Goal: Task Accomplishment & Management: Use online tool/utility

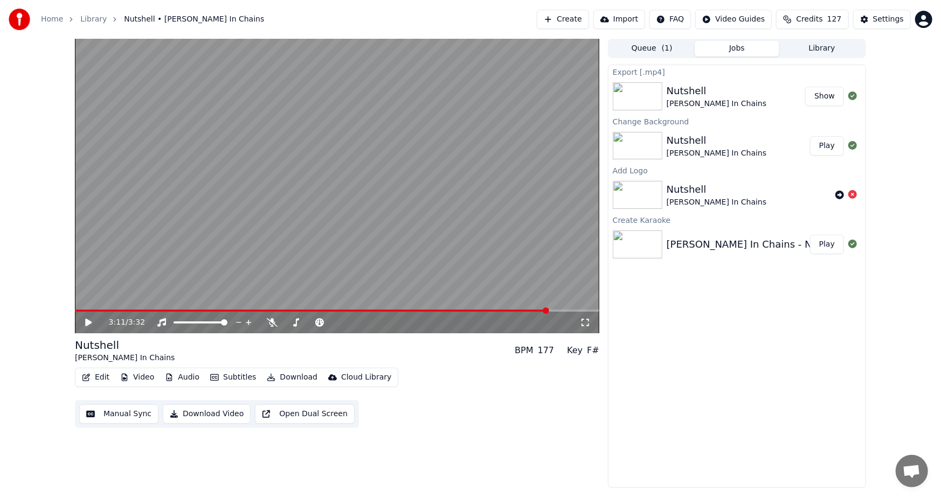
click at [581, 19] on button "Create" at bounding box center [563, 19] width 52 height 19
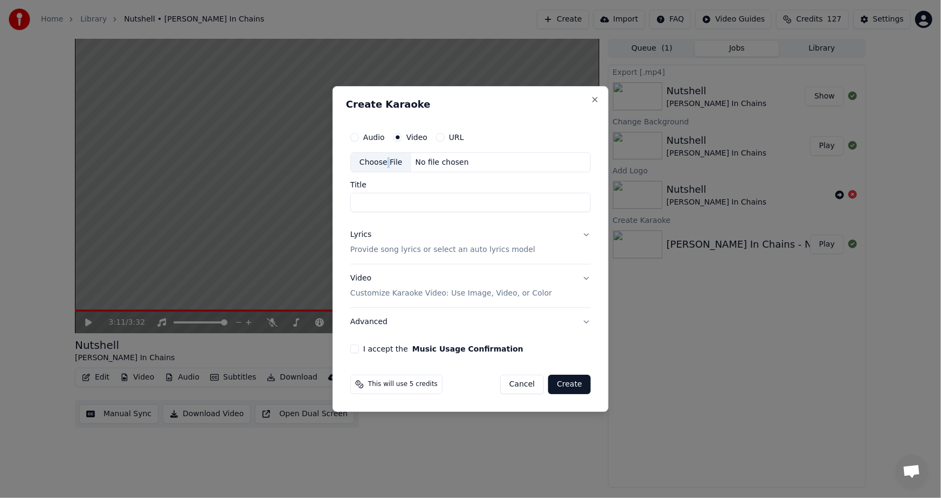
click at [385, 159] on div "Choose File" at bounding box center [381, 162] width 60 height 19
type input "**********"
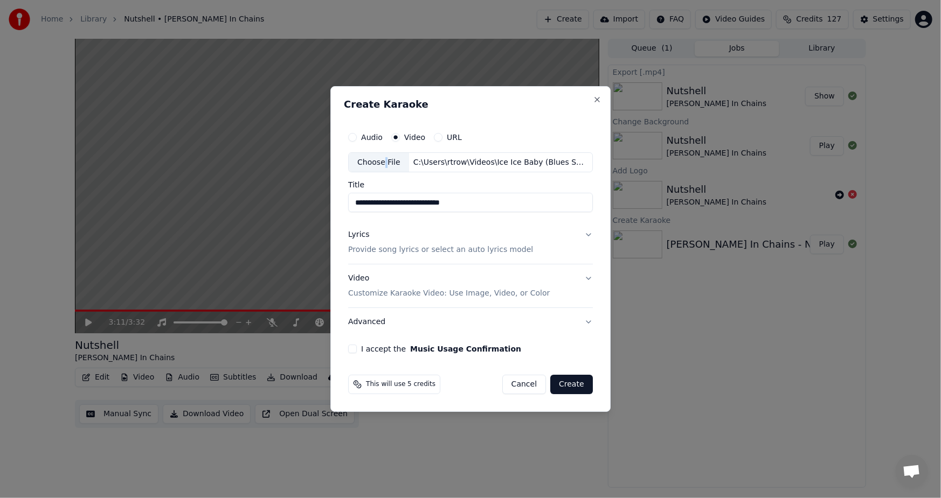
click at [419, 250] on p "Provide song lyrics or select an auto lyrics model" at bounding box center [440, 250] width 185 height 11
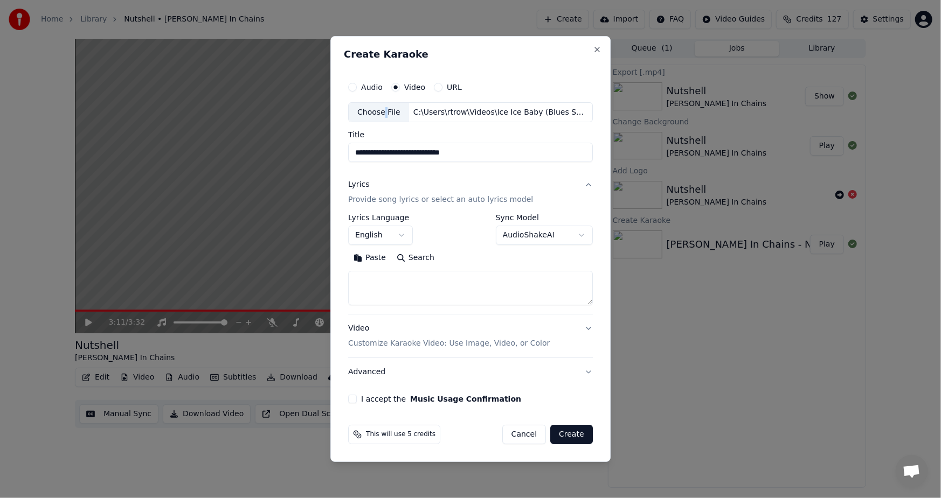
click at [566, 236] on body "**********" at bounding box center [470, 249] width 941 height 498
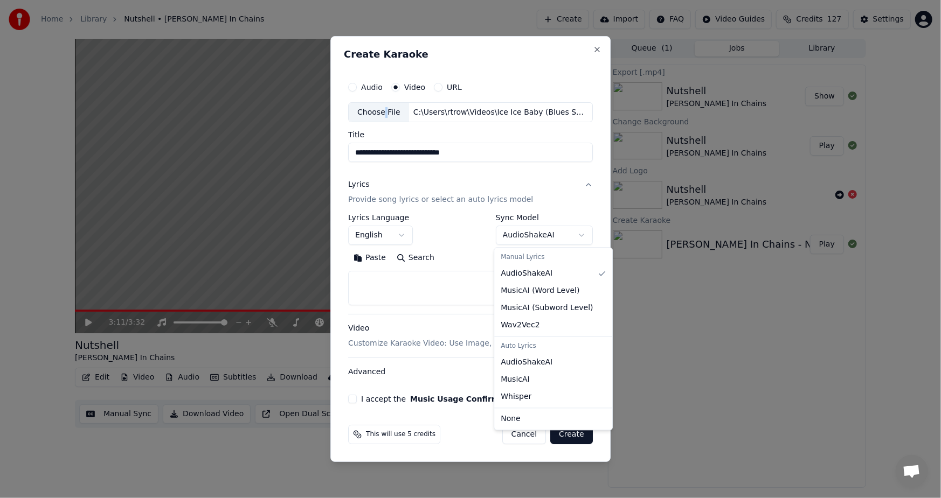
select select "**********"
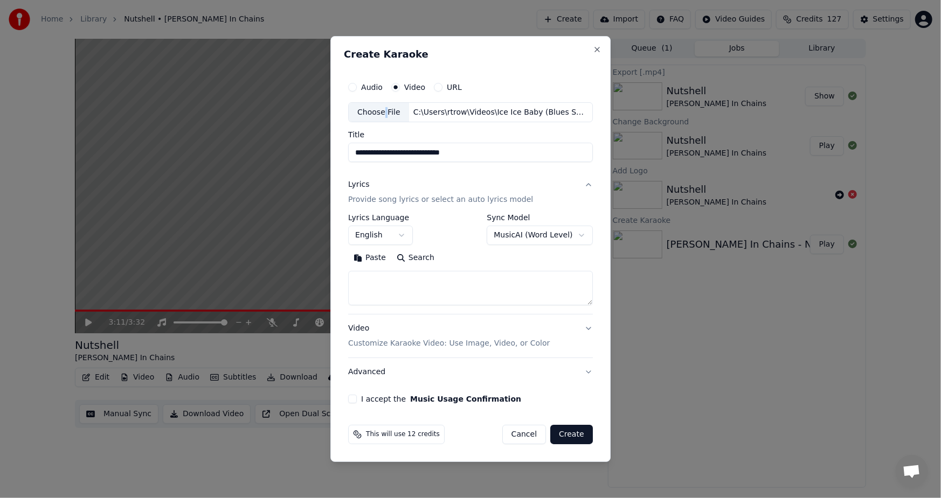
click at [361, 372] on button "Advanced" at bounding box center [470, 372] width 245 height 28
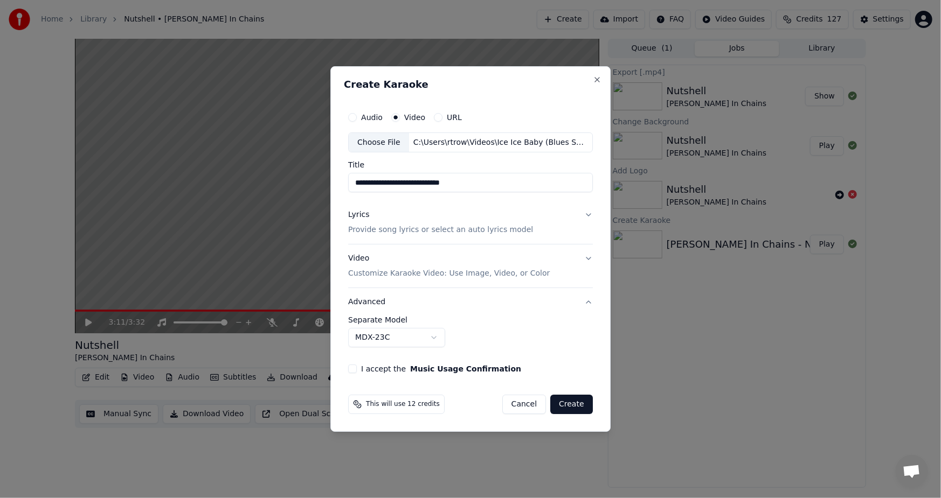
click at [375, 375] on div "**********" at bounding box center [470, 240] width 253 height 276
click at [351, 371] on button "I accept the Music Usage Confirmation" at bounding box center [352, 369] width 9 height 9
click at [561, 404] on button "Create" at bounding box center [571, 404] width 43 height 19
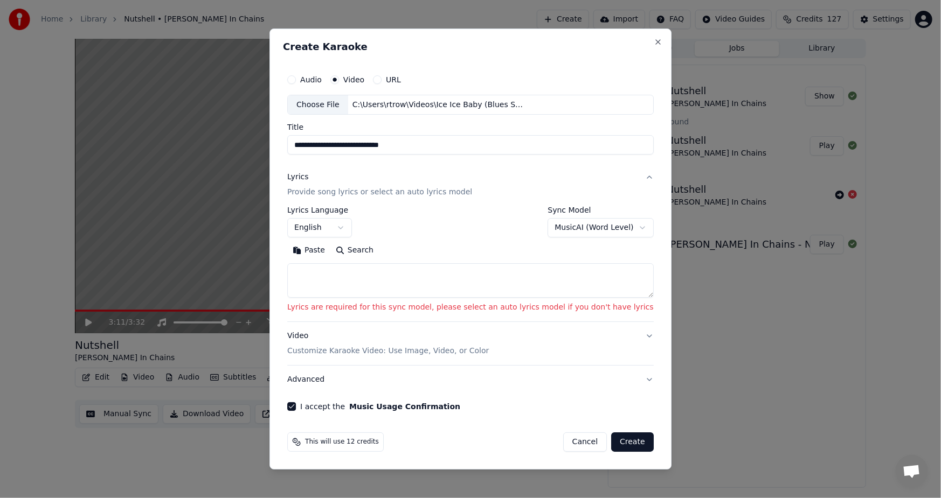
click at [330, 245] on button "Paste" at bounding box center [308, 250] width 43 height 17
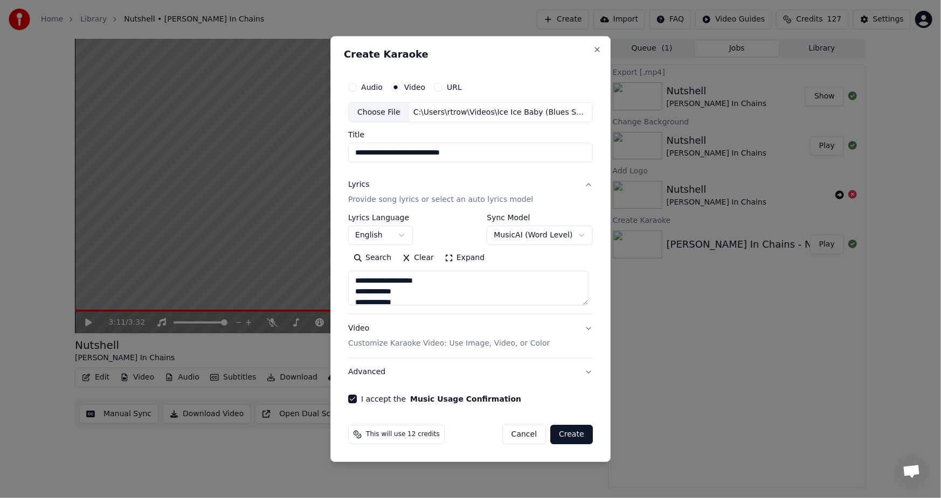
click at [569, 439] on button "Create" at bounding box center [571, 434] width 43 height 19
type textarea "**********"
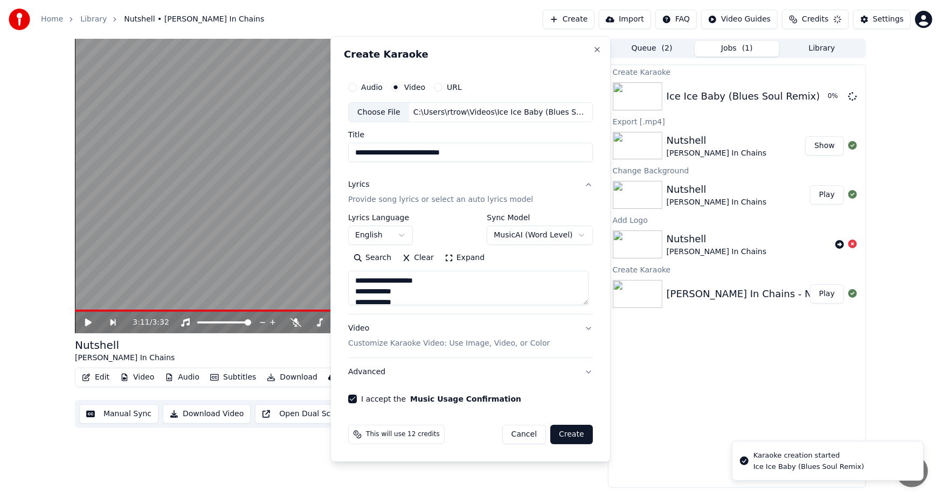
select select "**********"
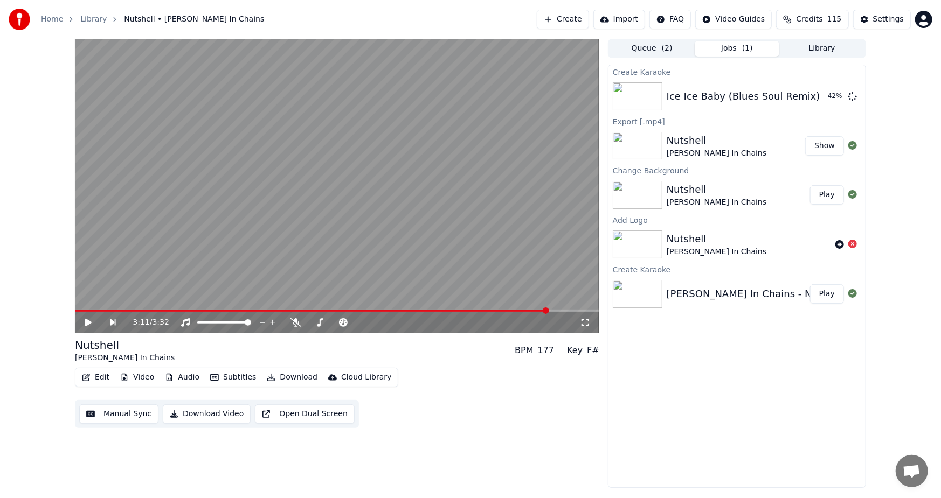
click at [92, 310] on span at bounding box center [312, 311] width 474 height 2
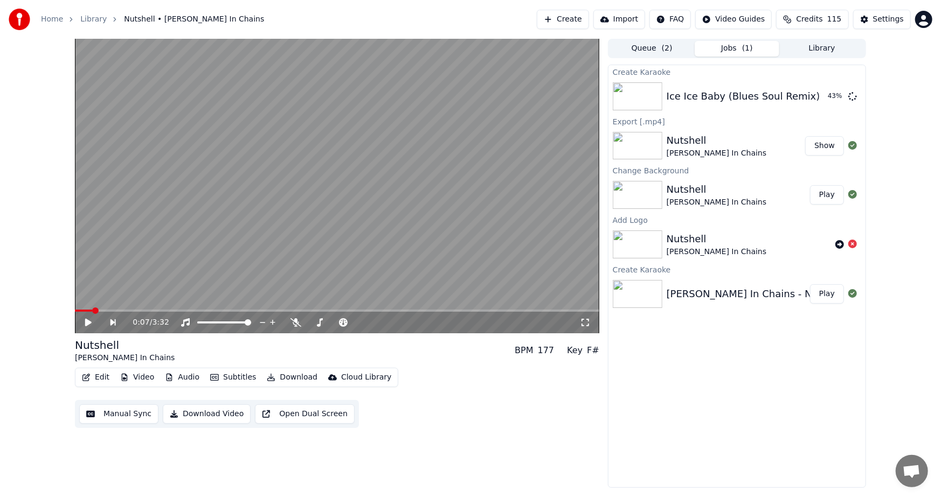
click at [86, 326] on icon at bounding box center [96, 322] width 25 height 9
click at [141, 311] on span at bounding box center [337, 311] width 524 height 2
click at [171, 315] on div "0:27 / 3:32" at bounding box center [337, 323] width 524 height 22
click at [173, 310] on span at bounding box center [337, 311] width 524 height 2
click at [221, 310] on span at bounding box center [337, 311] width 524 height 2
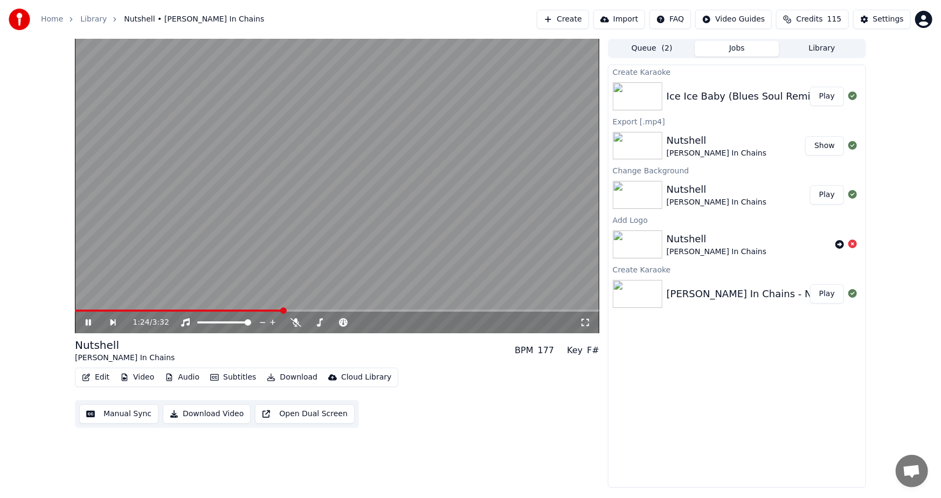
click at [830, 97] on button "Play" at bounding box center [827, 96] width 34 height 19
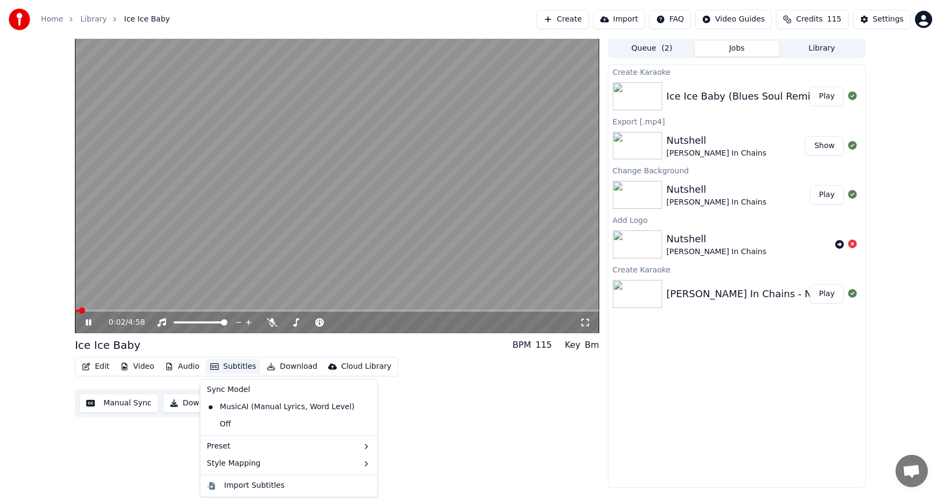
click at [227, 364] on button "Subtitles" at bounding box center [233, 366] width 54 height 15
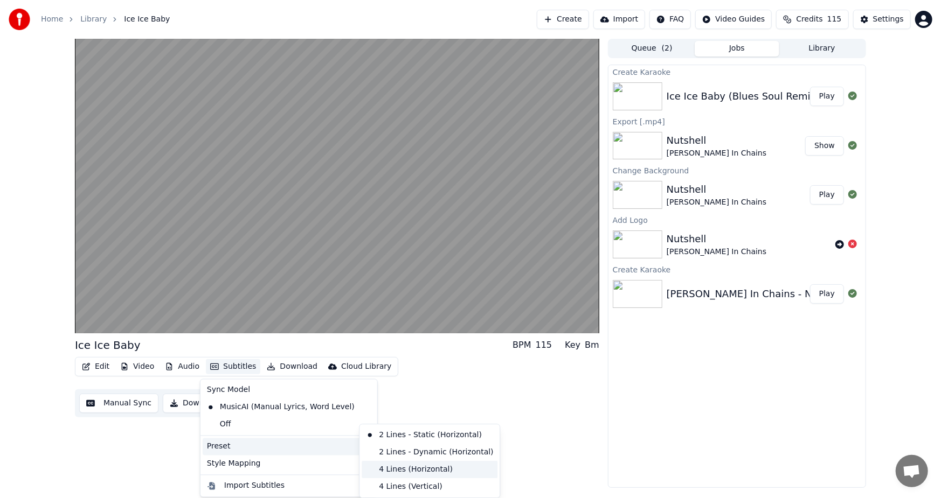
click at [402, 471] on div "4 Lines (Horizontal)" at bounding box center [429, 469] width 136 height 17
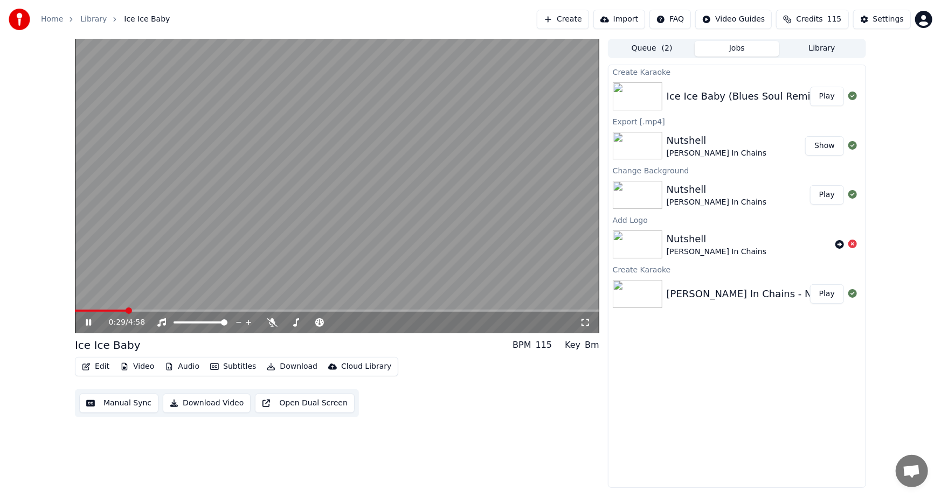
click at [87, 319] on icon at bounding box center [96, 322] width 25 height 9
click at [84, 322] on icon at bounding box center [96, 322] width 25 height 9
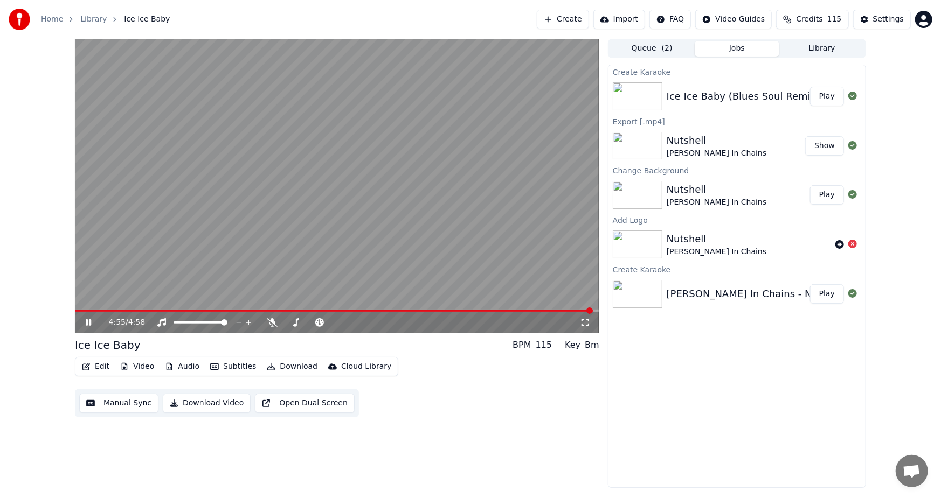
click at [137, 365] on button "Video" at bounding box center [137, 366] width 43 height 15
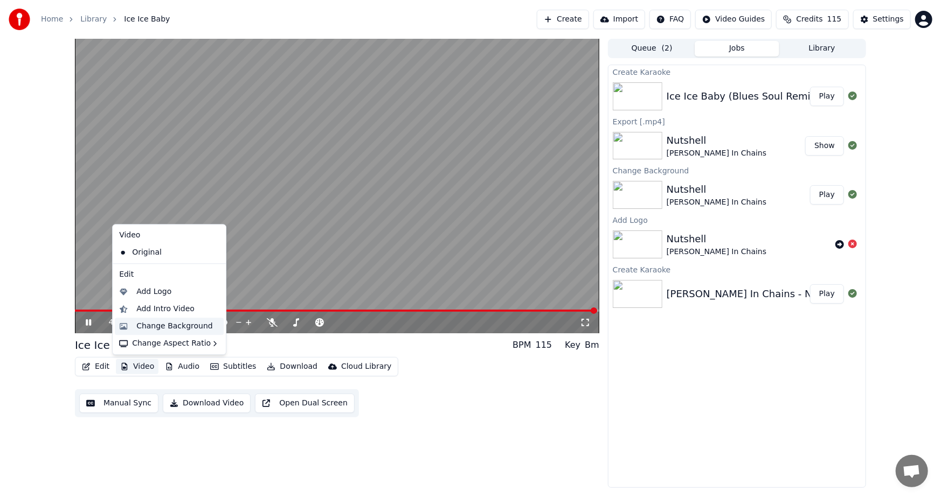
click at [172, 325] on div "Change Background" at bounding box center [174, 326] width 76 height 11
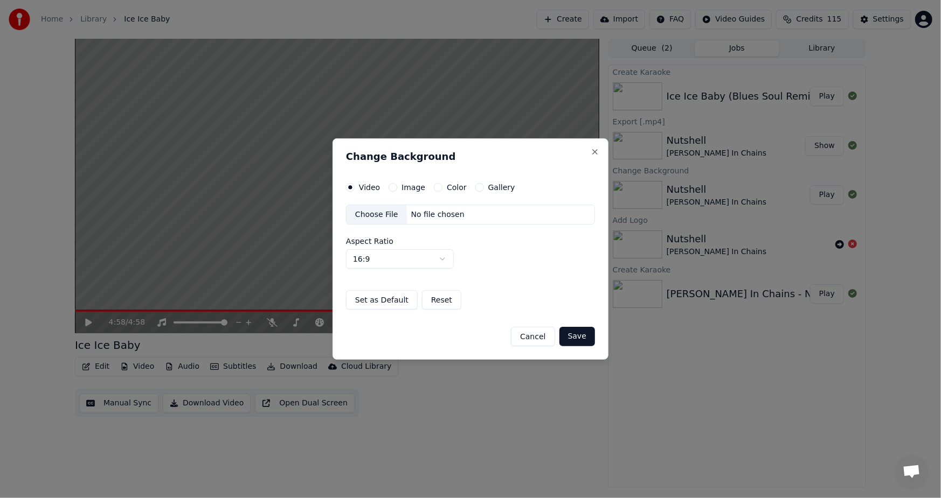
click at [406, 184] on label "Image" at bounding box center [413, 188] width 24 height 8
click at [397, 184] on button "Image" at bounding box center [392, 187] width 9 height 9
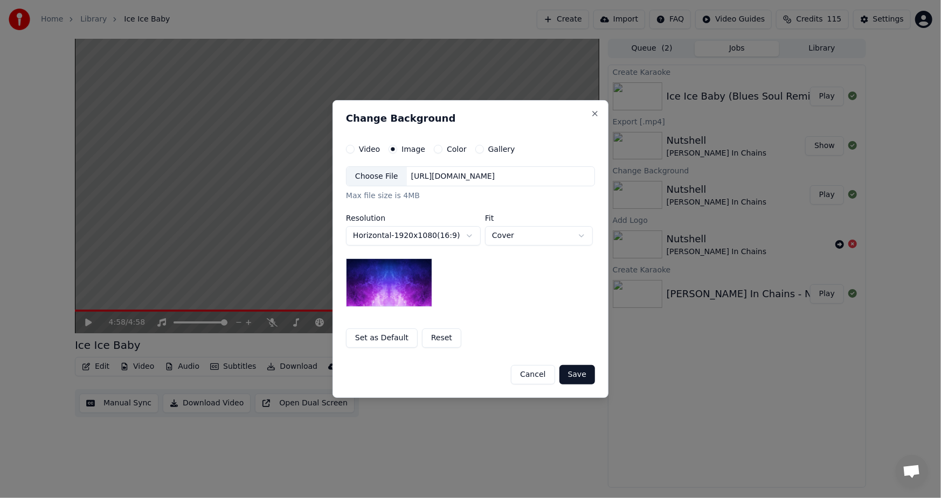
click at [415, 171] on div "[URL][DOMAIN_NAME]" at bounding box center [453, 176] width 93 height 11
click at [582, 377] on button "Save" at bounding box center [577, 374] width 36 height 19
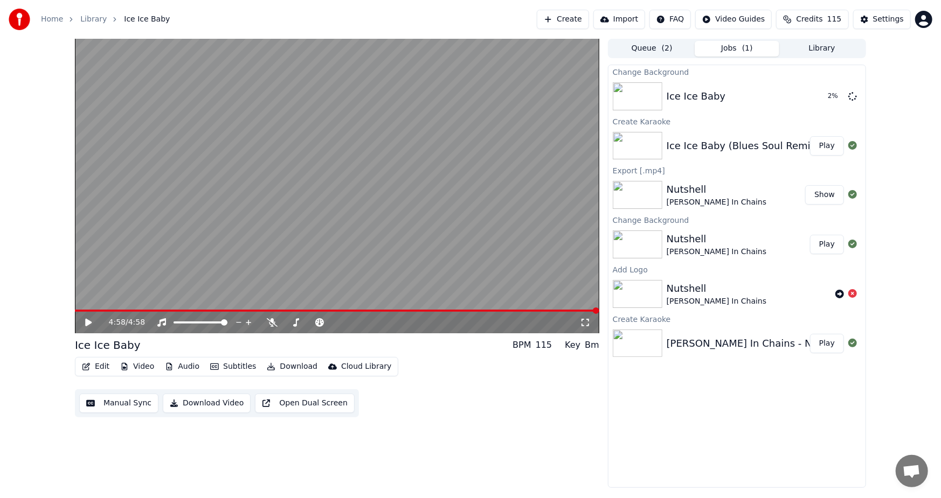
click at [84, 309] on div "4:58 / 4:58" at bounding box center [337, 186] width 524 height 295
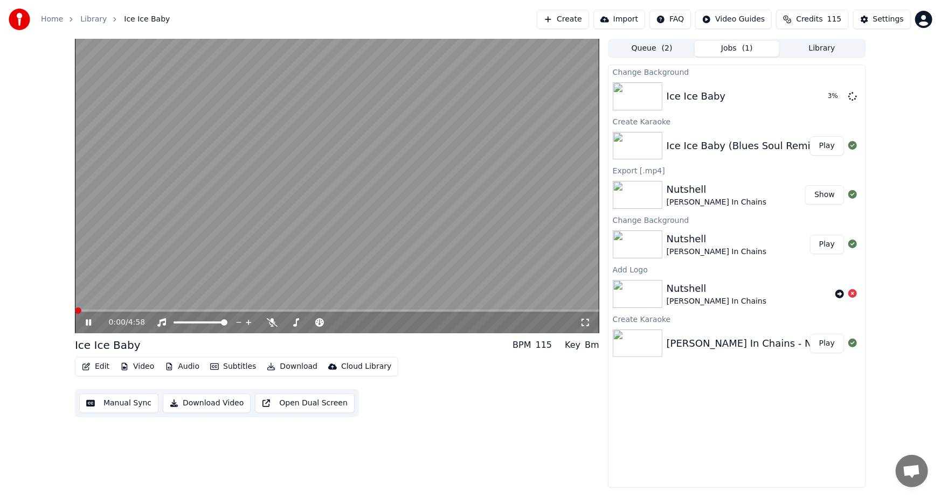
click at [84, 323] on icon at bounding box center [96, 322] width 25 height 9
click at [81, 323] on div "0:00 / 4:58" at bounding box center [337, 322] width 516 height 11
click at [87, 321] on icon at bounding box center [88, 323] width 6 height 8
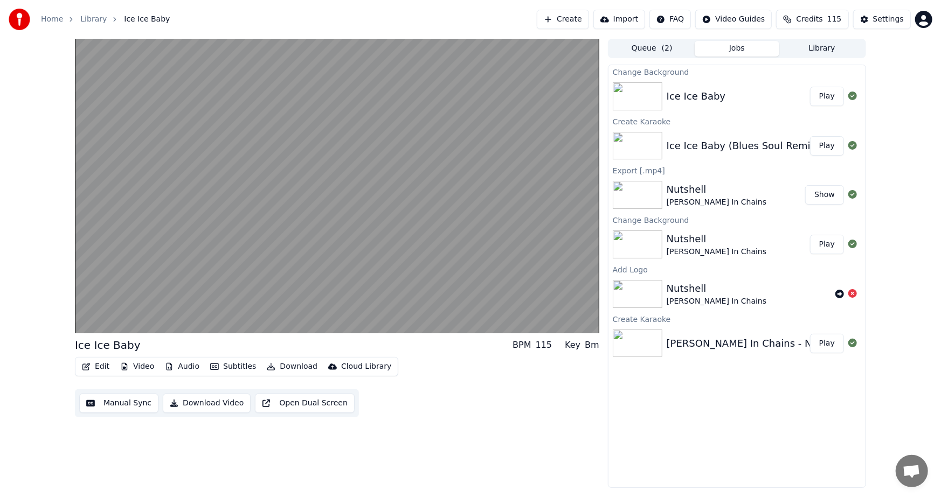
click at [920, 116] on div "Ice Ice Baby BPM 115 Key Bm Edit Video Audio Subtitles Download Cloud Library M…" at bounding box center [470, 263] width 941 height 449
click at [834, 95] on button "Play" at bounding box center [827, 96] width 34 height 19
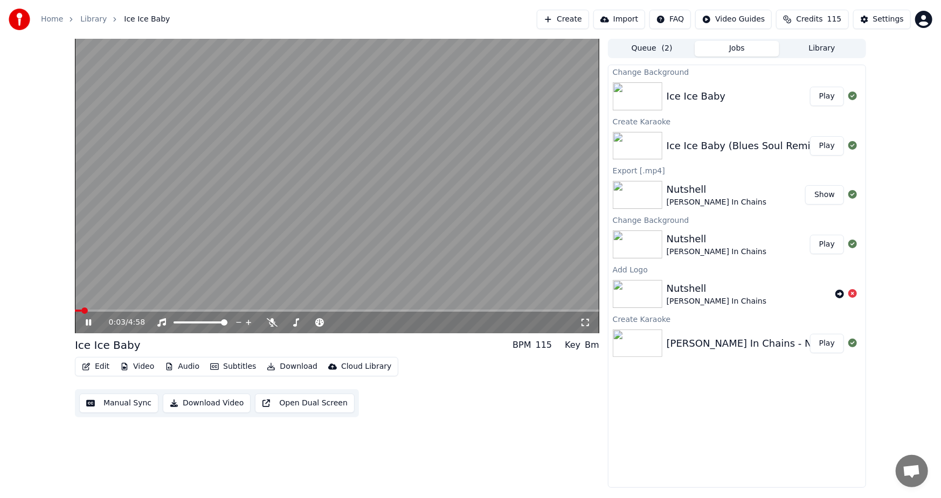
click at [137, 309] on video at bounding box center [337, 186] width 524 height 295
click at [137, 311] on span at bounding box center [337, 311] width 524 height 2
click at [89, 325] on icon at bounding box center [96, 322] width 25 height 9
click at [196, 402] on button "Download Video" at bounding box center [207, 403] width 88 height 19
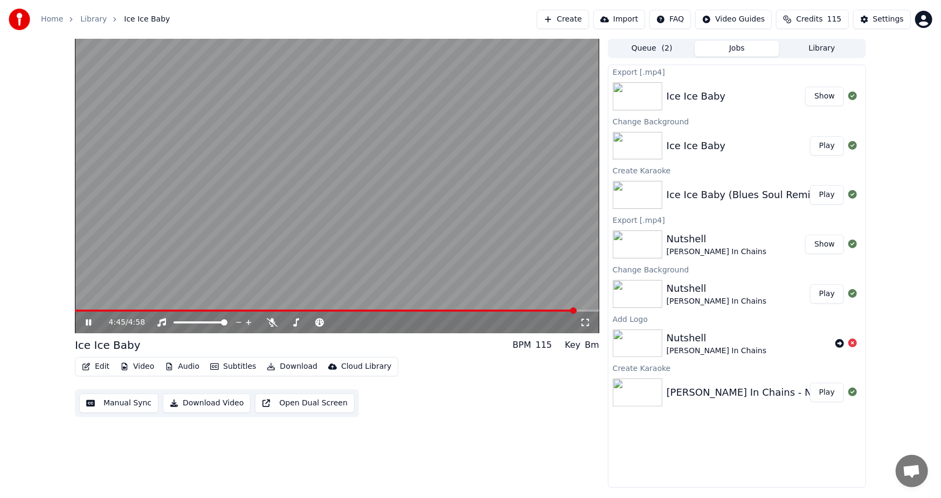
click at [824, 90] on button "Show" at bounding box center [824, 96] width 39 height 19
click at [236, 200] on video at bounding box center [337, 186] width 524 height 295
